Goal: Find specific page/section: Find specific page/section

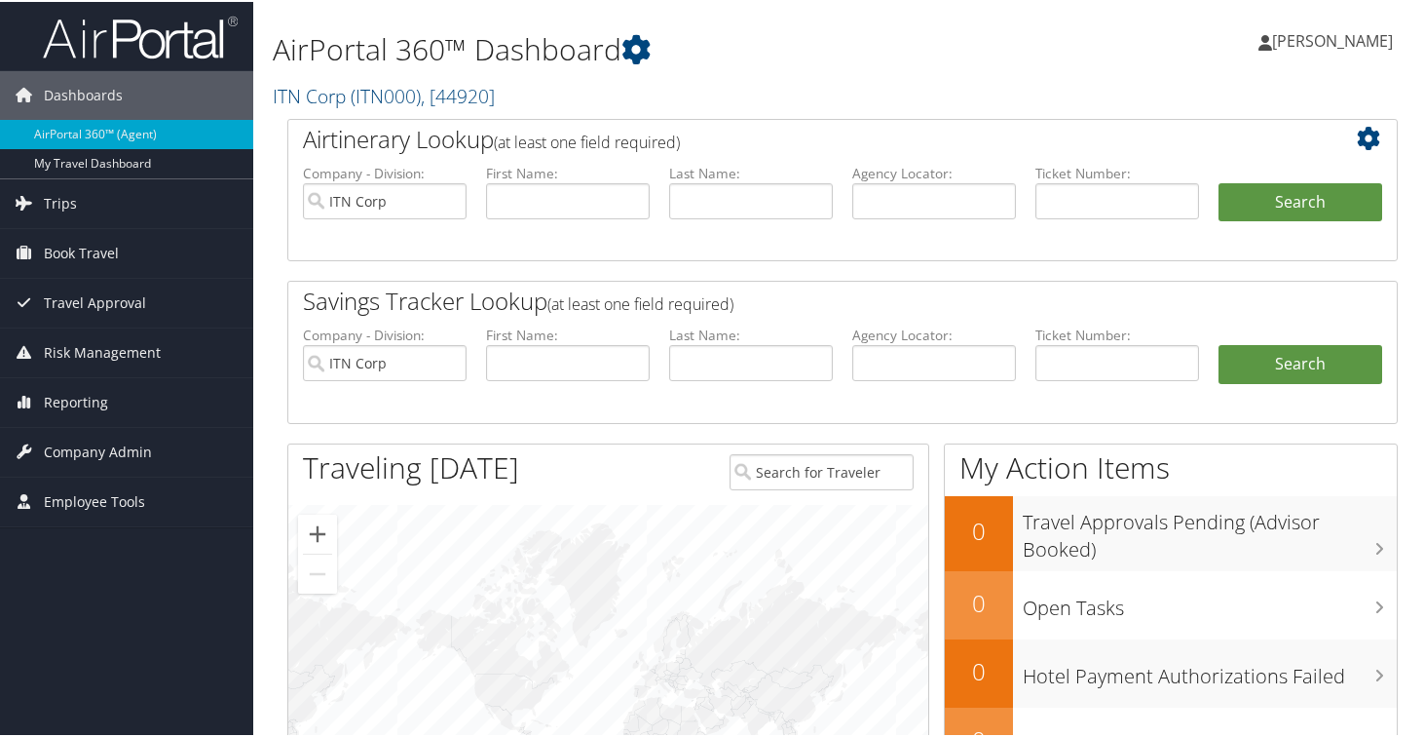
click at [478, 589] on div at bounding box center [608, 710] width 640 height 414
click at [47, 508] on span "Employee Tools" at bounding box center [94, 499] width 101 height 49
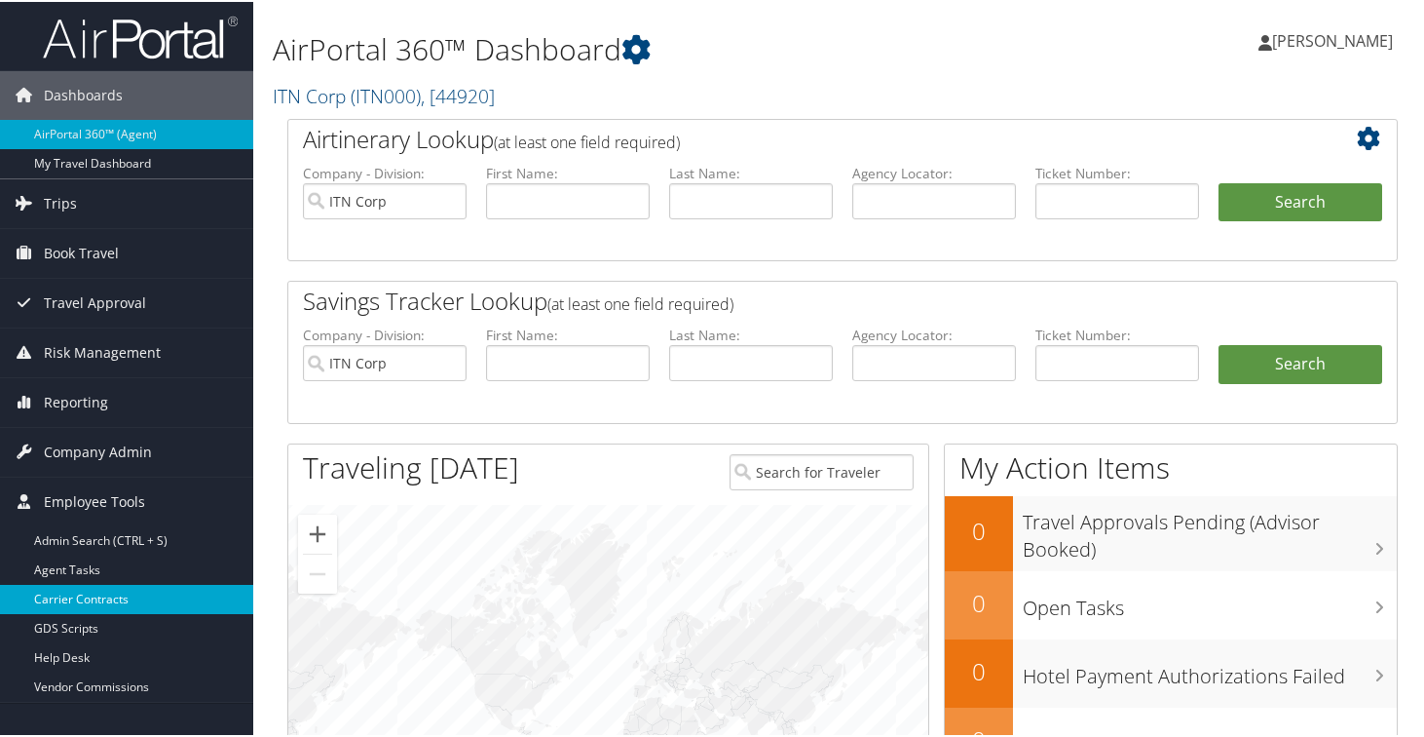
click at [88, 594] on link "Carrier Contracts" at bounding box center [126, 597] width 253 height 29
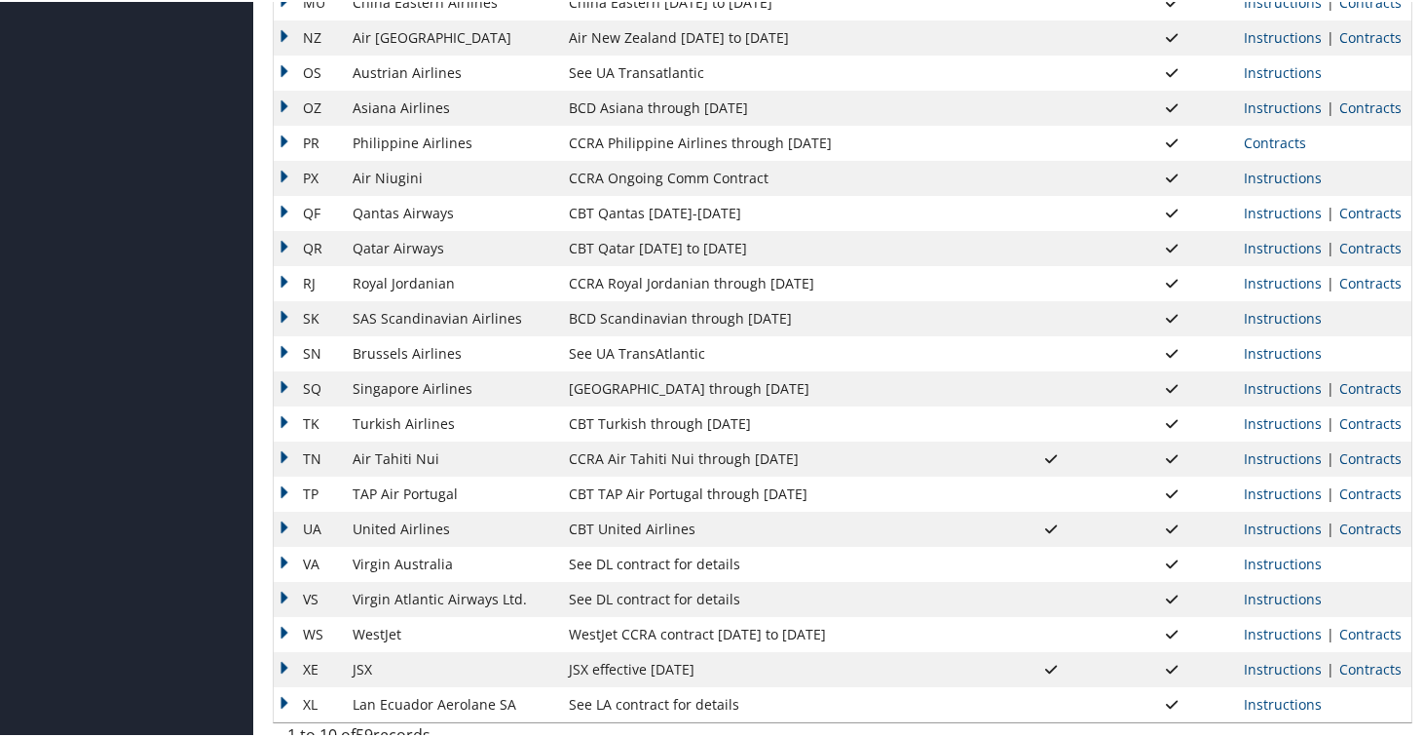
scroll to position [1540, 0]
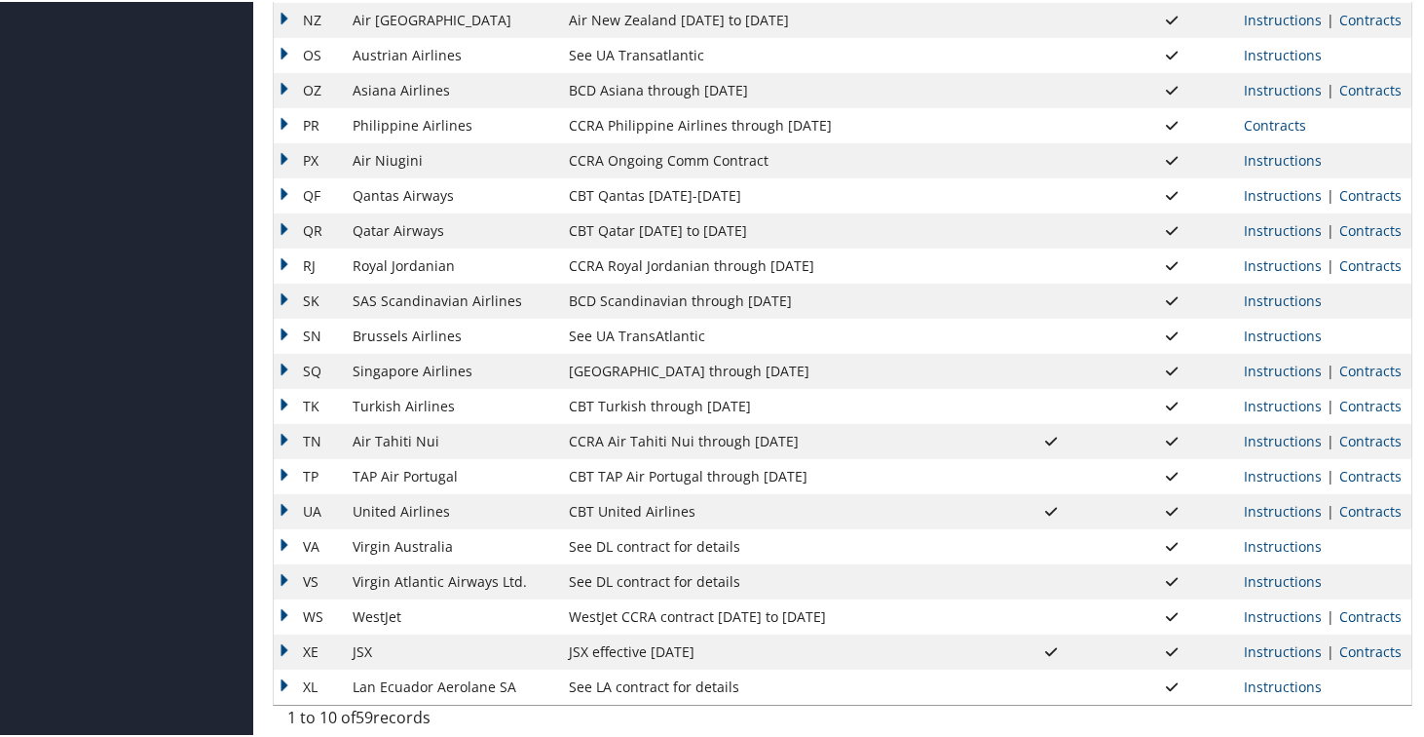
click at [282, 506] on td "UA" at bounding box center [308, 509] width 69 height 35
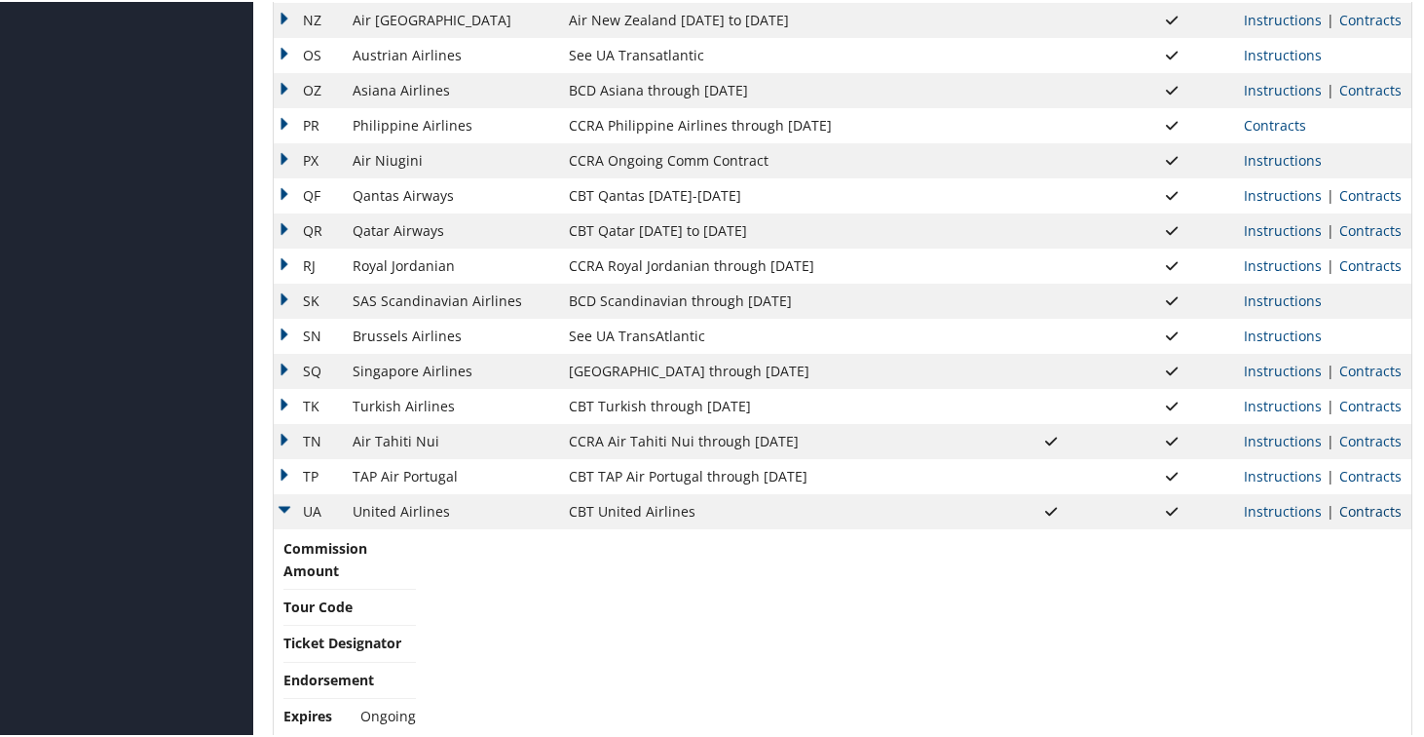
click at [1348, 510] on link "Contracts" at bounding box center [1371, 509] width 62 height 19
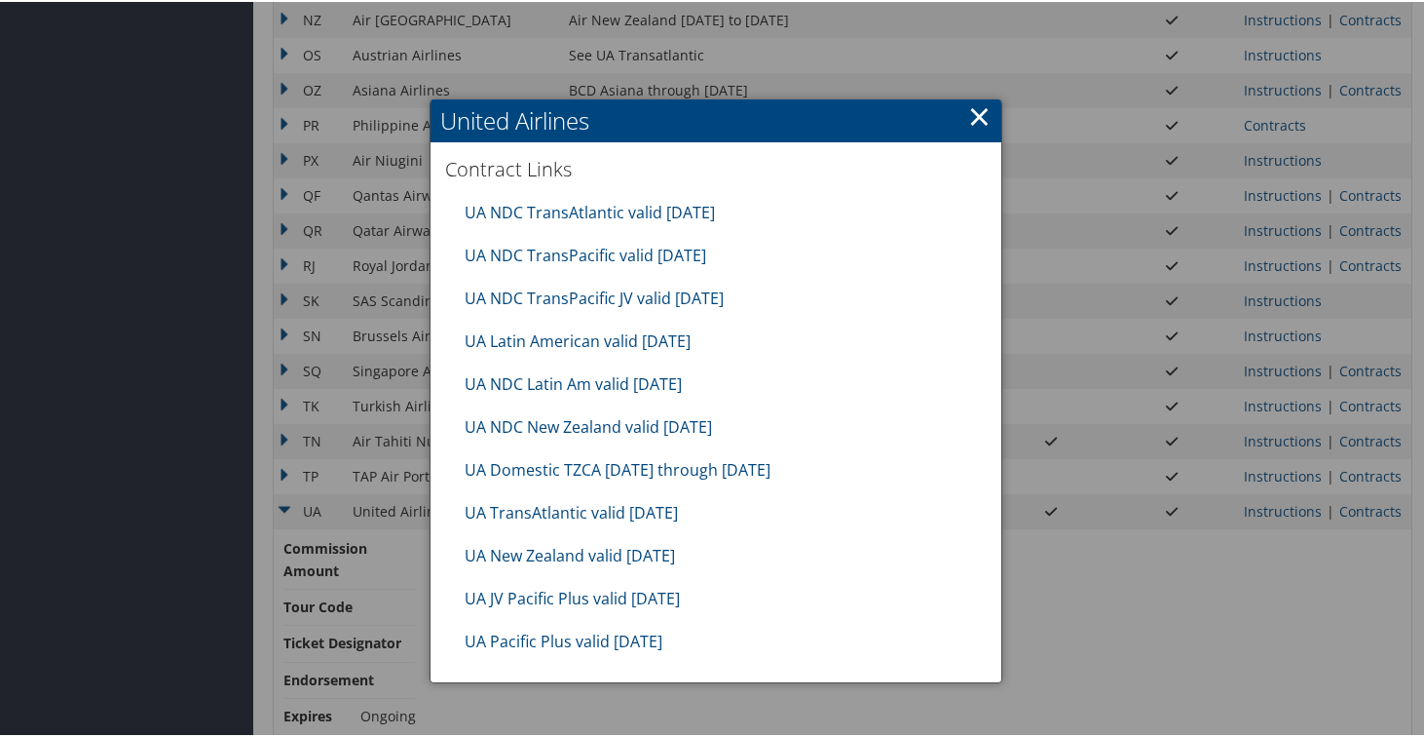
click at [1198, 581] on div at bounding box center [716, 368] width 1432 height 737
